Goal: Task Accomplishment & Management: Manage account settings

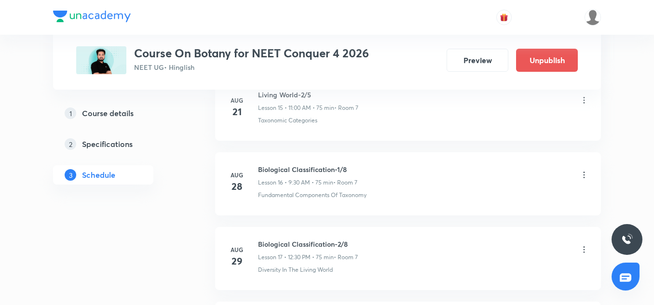
scroll to position [1891, 0]
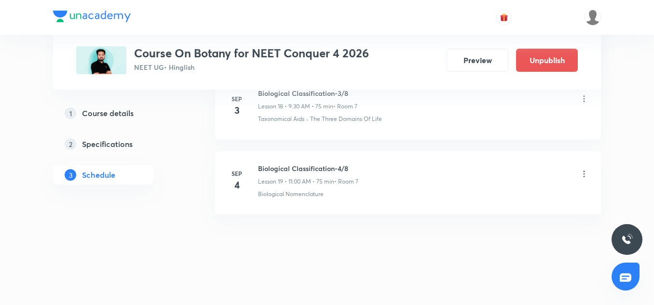
click at [288, 164] on h6 "Biological Classification-4/8" at bounding box center [308, 168] width 100 height 10
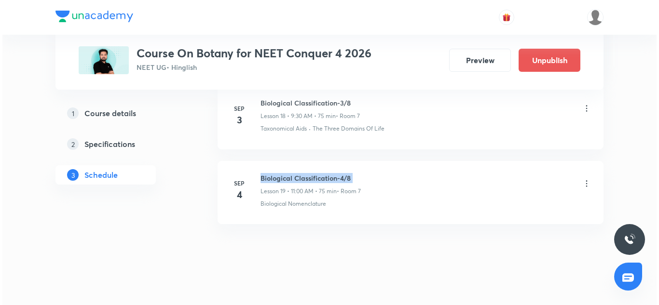
scroll to position [1878, 0]
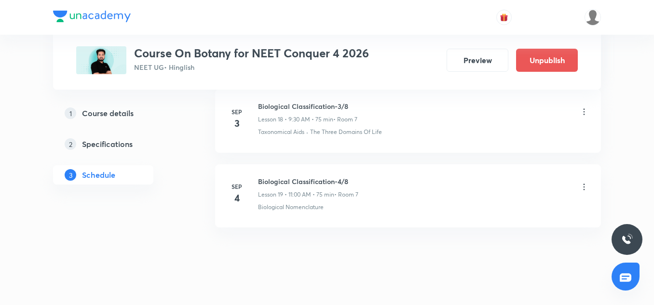
click at [314, 203] on p "Biological Nomenclature" at bounding box center [291, 207] width 66 height 9
click at [307, 182] on h6 "Biological Classification-4/8" at bounding box center [308, 182] width 100 height 10
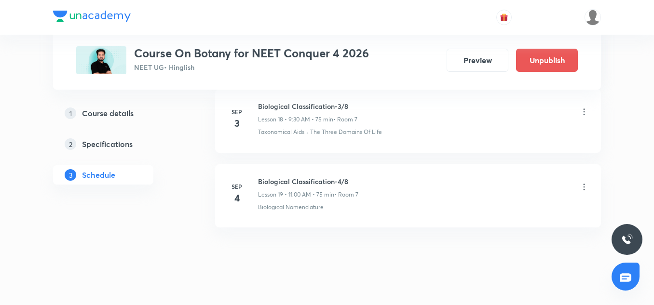
click at [355, 203] on div "Biological Nomenclature" at bounding box center [423, 207] width 331 height 9
click at [582, 190] on icon at bounding box center [584, 187] width 10 height 10
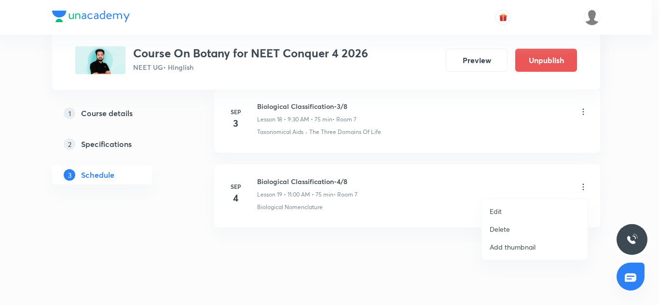
click at [495, 211] on p "Edit" at bounding box center [495, 211] width 12 height 10
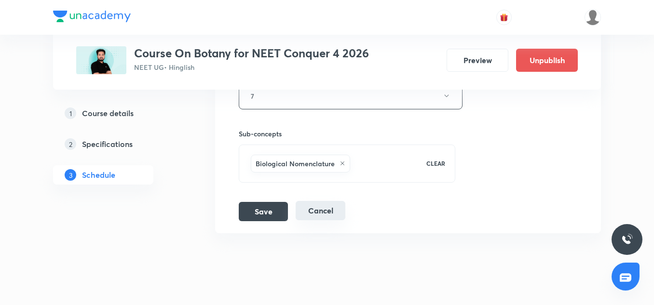
click at [331, 213] on button "Cancel" at bounding box center [321, 210] width 50 height 19
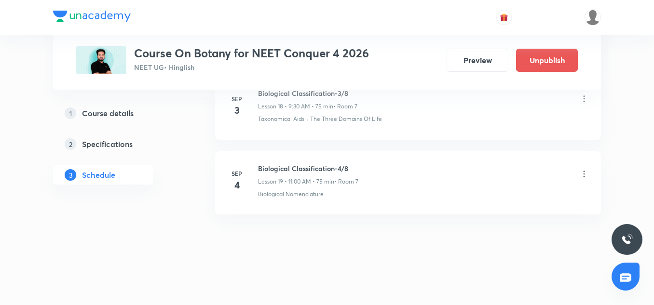
scroll to position [1435, 0]
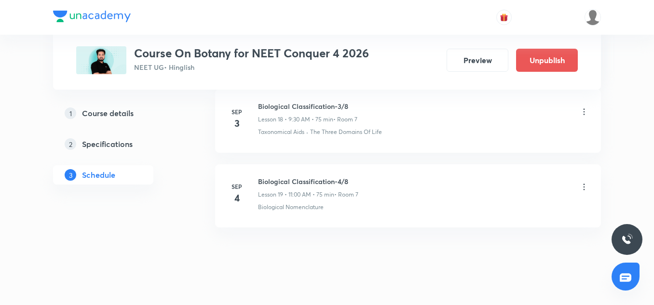
click at [307, 183] on h6 "Biological Classification-4/8" at bounding box center [308, 182] width 100 height 10
click at [296, 183] on h6 "Biological Classification-4/8" at bounding box center [308, 182] width 100 height 10
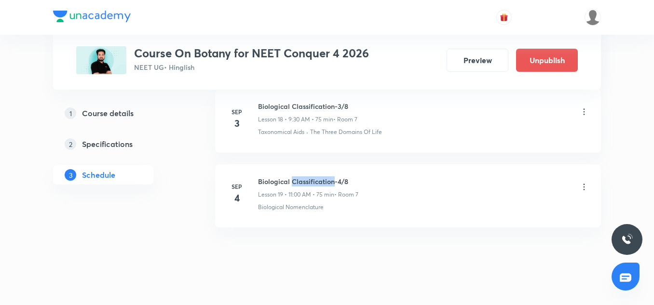
click at [296, 183] on h6 "Biological Classification-4/8" at bounding box center [308, 182] width 100 height 10
click at [81, 9] on div at bounding box center [327, 17] width 548 height 35
